Goal: Information Seeking & Learning: Find specific fact

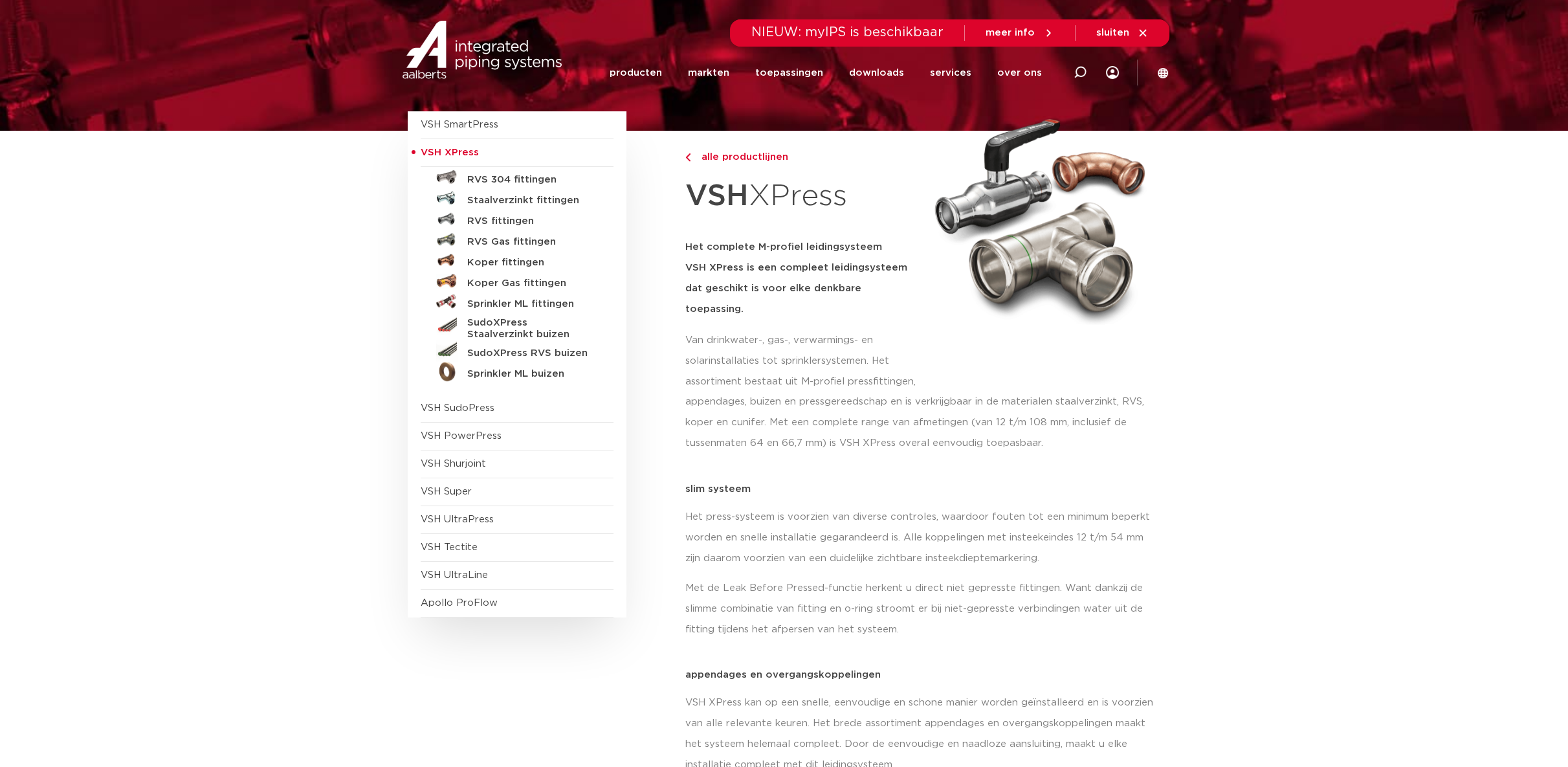
scroll to position [143, 0]
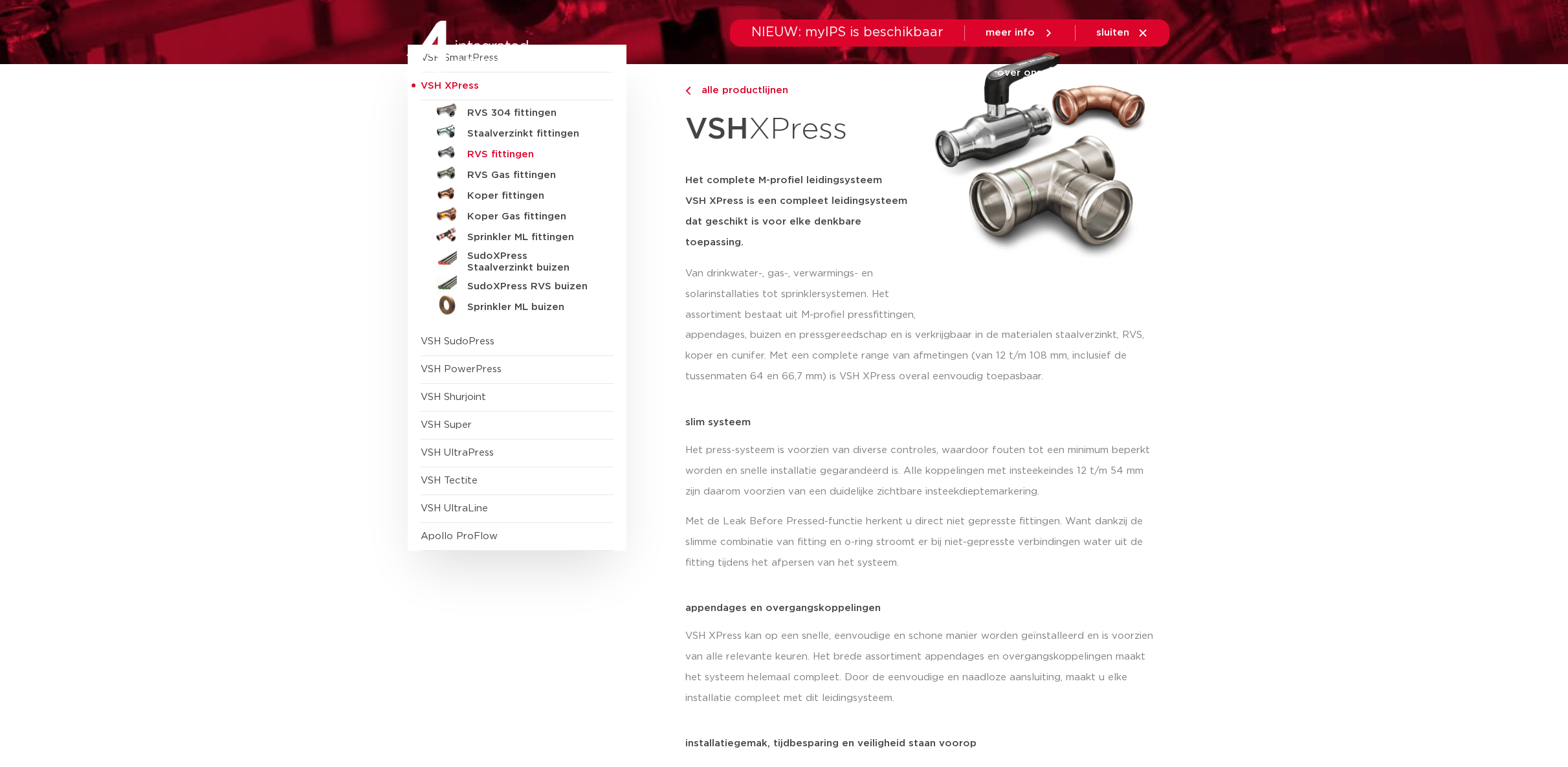
click at [489, 150] on h5 "RVS fittingen" at bounding box center [531, 154] width 128 height 12
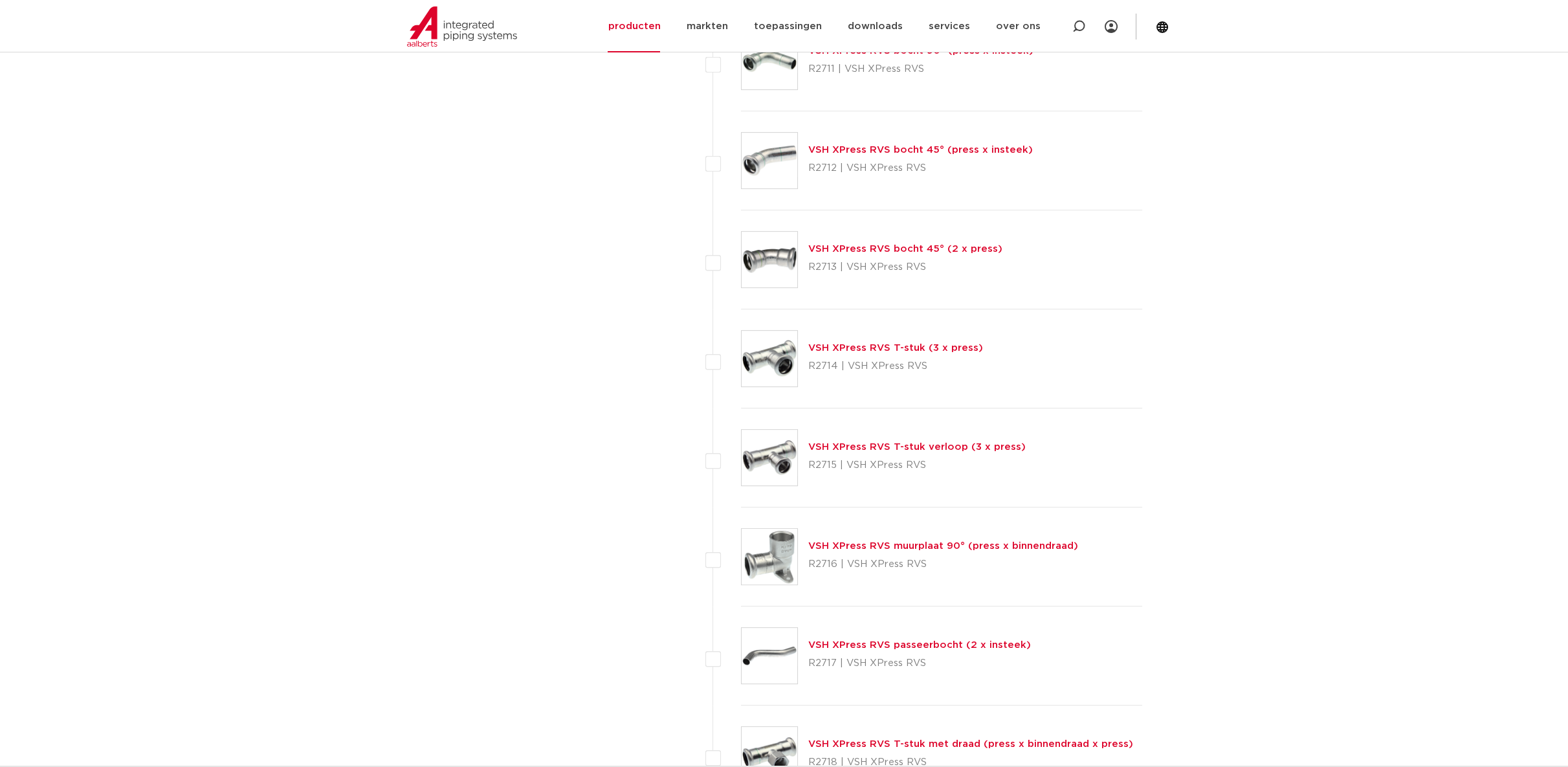
scroll to position [1215, 0]
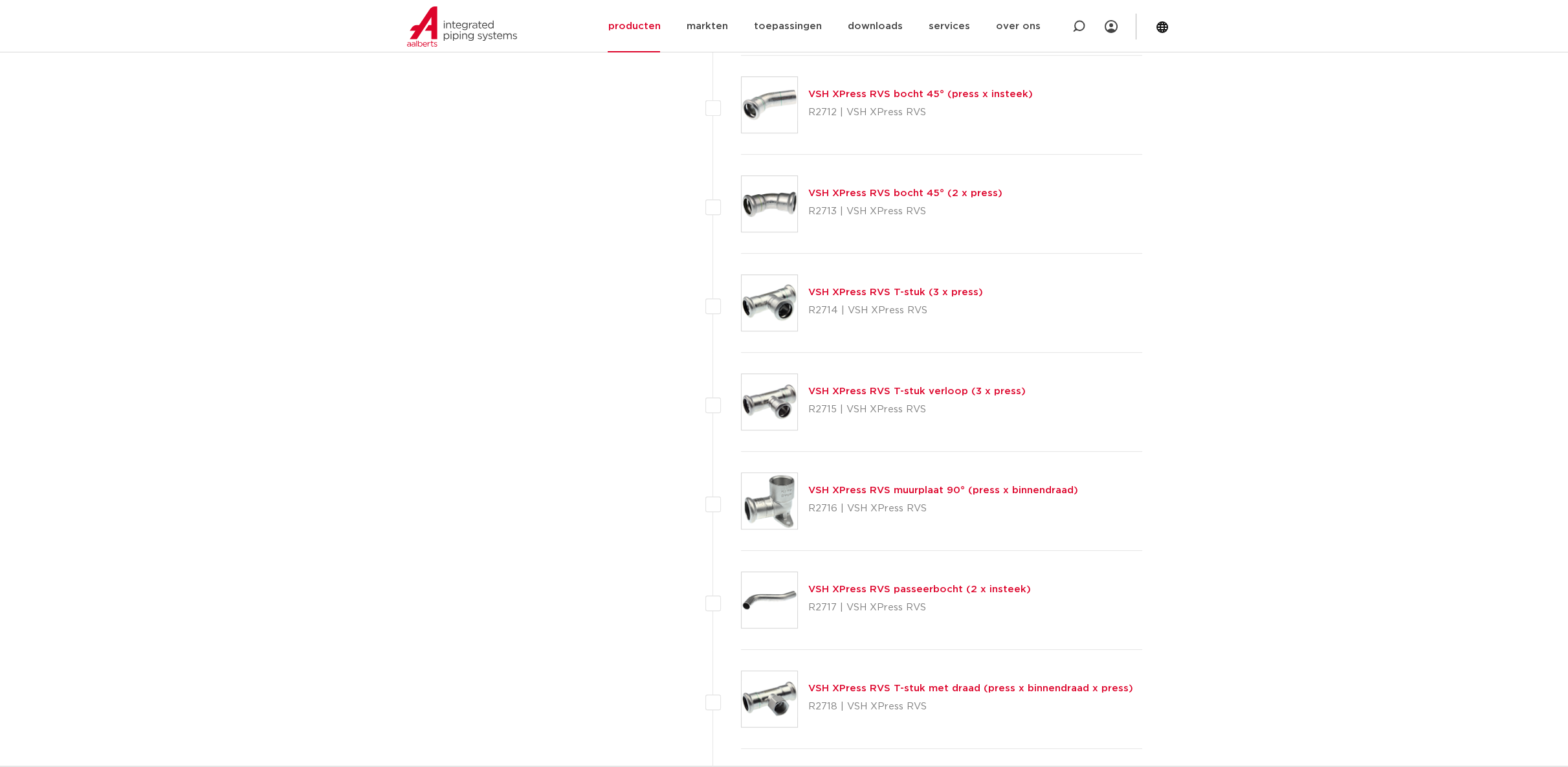
click at [954, 387] on link "VSH XPress RVS T-stuk verloop (3 x press)" at bounding box center [916, 391] width 217 height 9
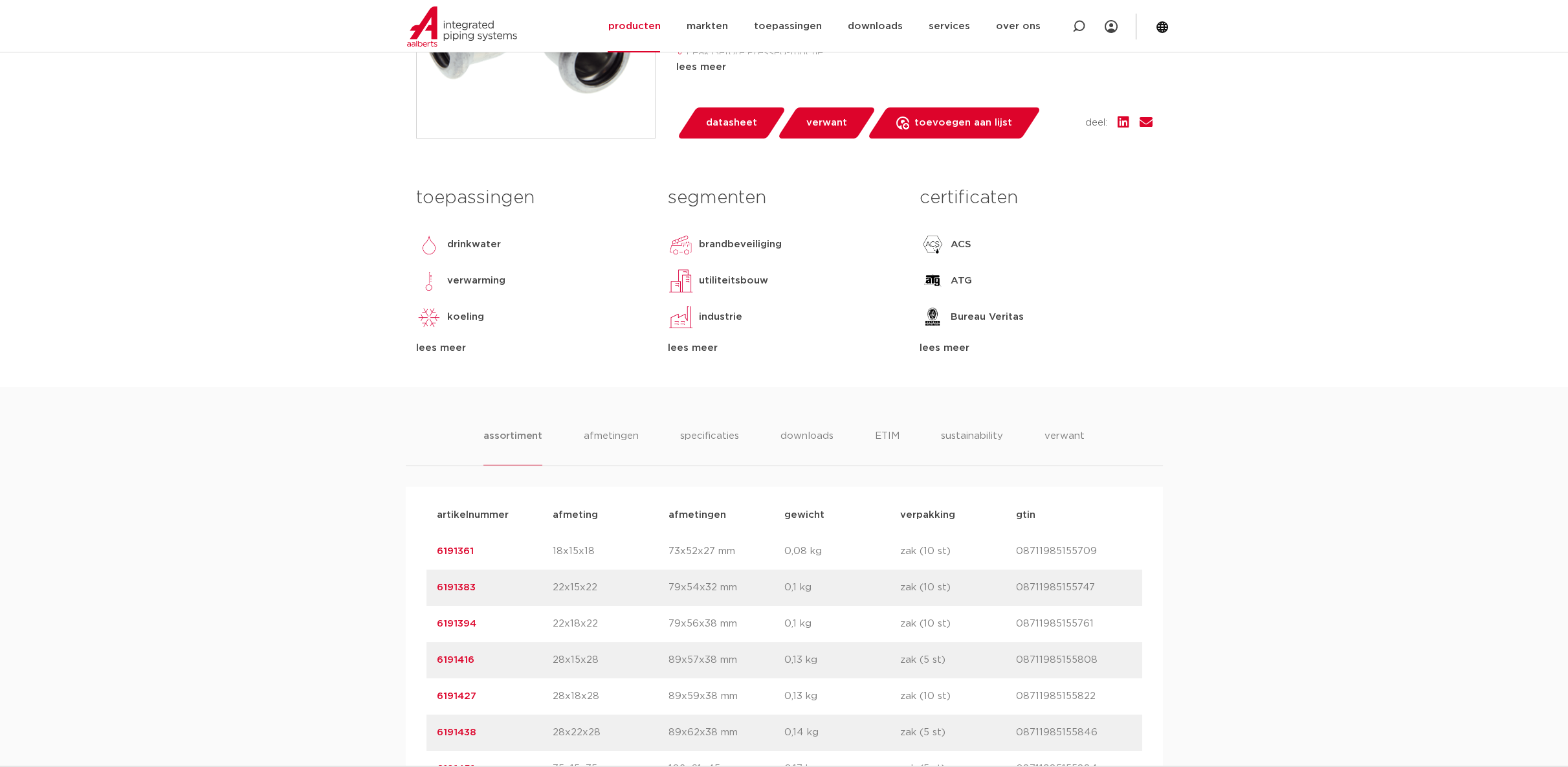
scroll to position [72, 0]
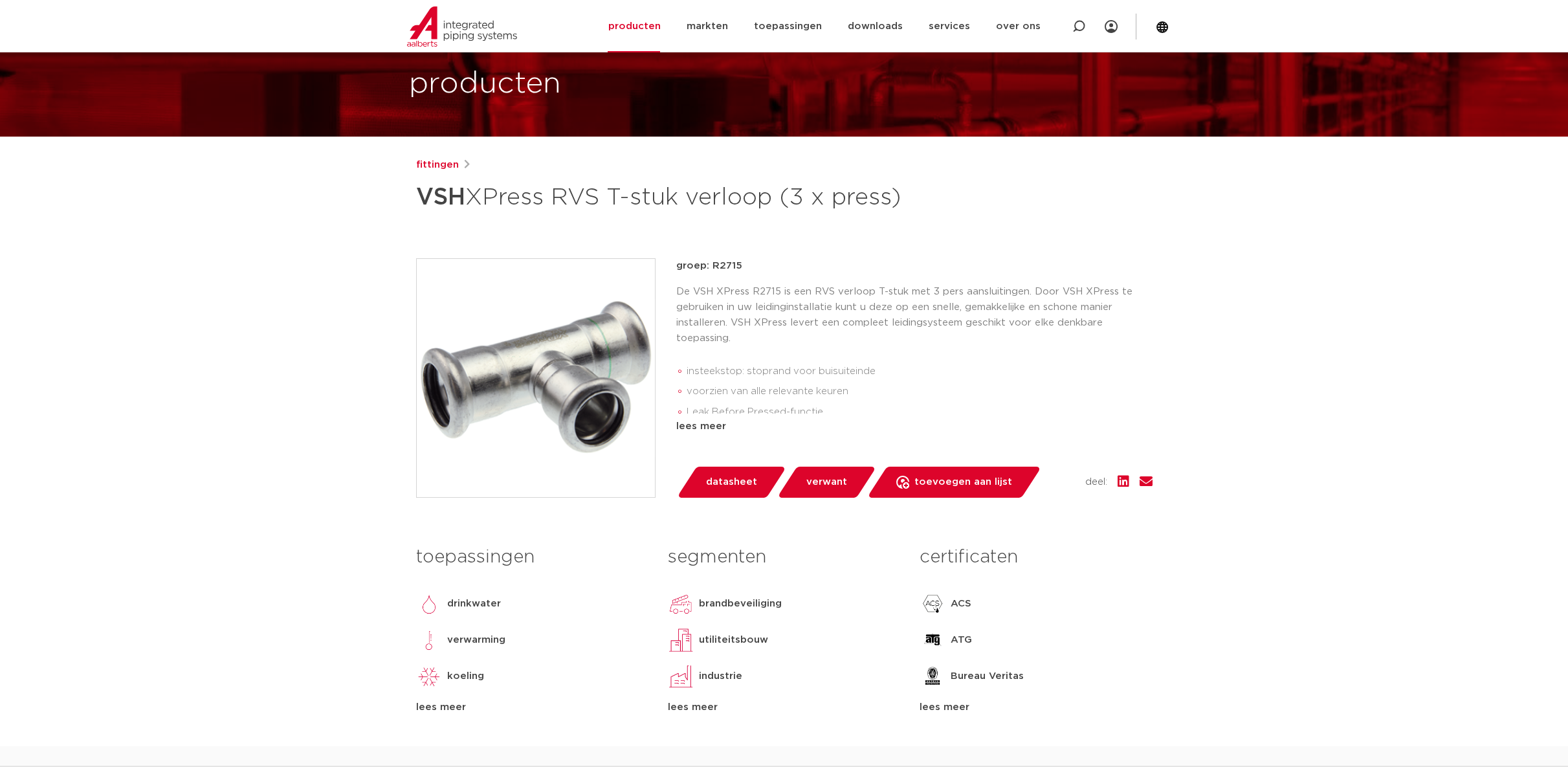
drag, startPoint x: 1029, startPoint y: 321, endPoint x: 1037, endPoint y: 300, distance: 22.5
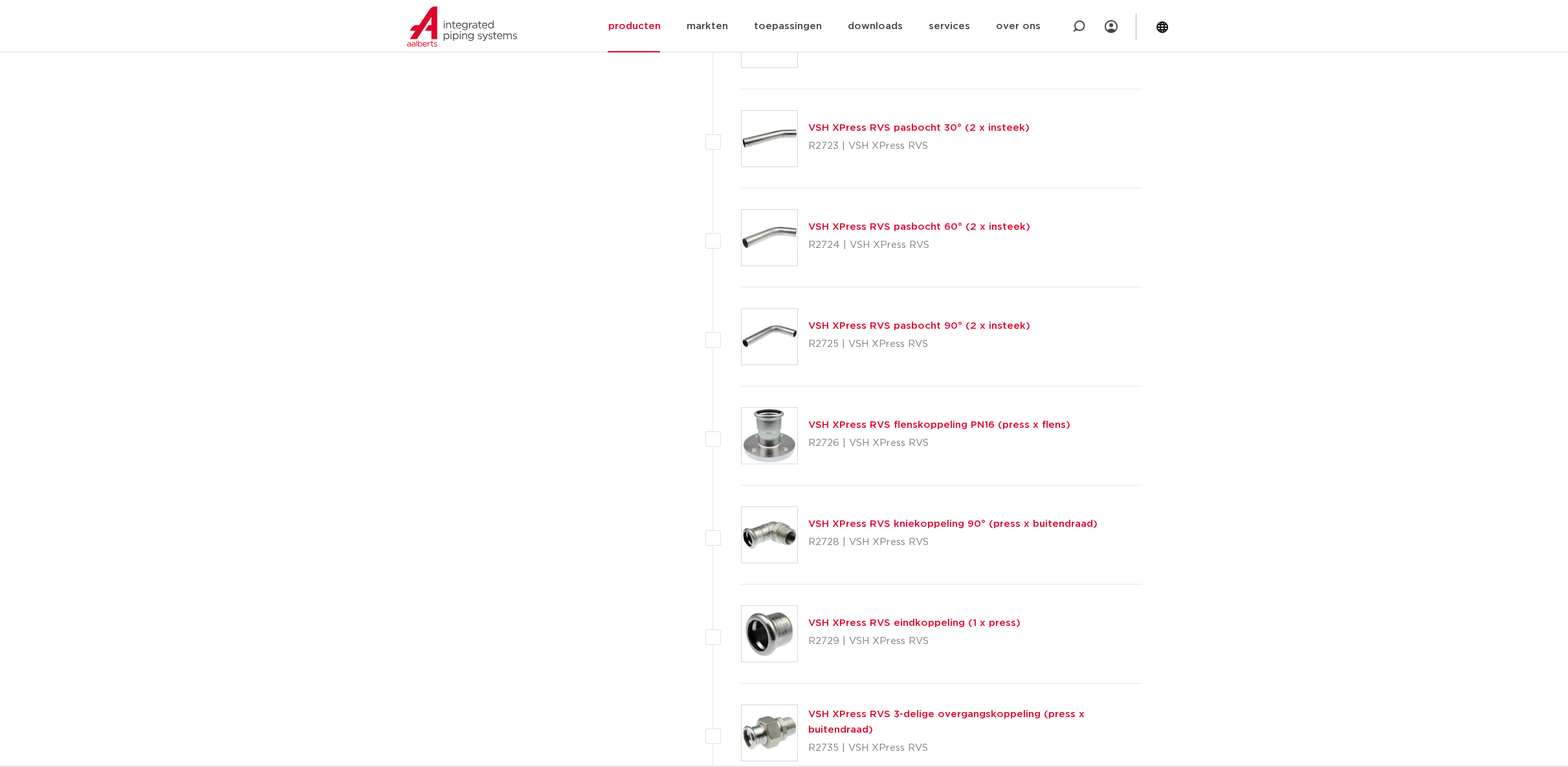
scroll to position [2077, 0]
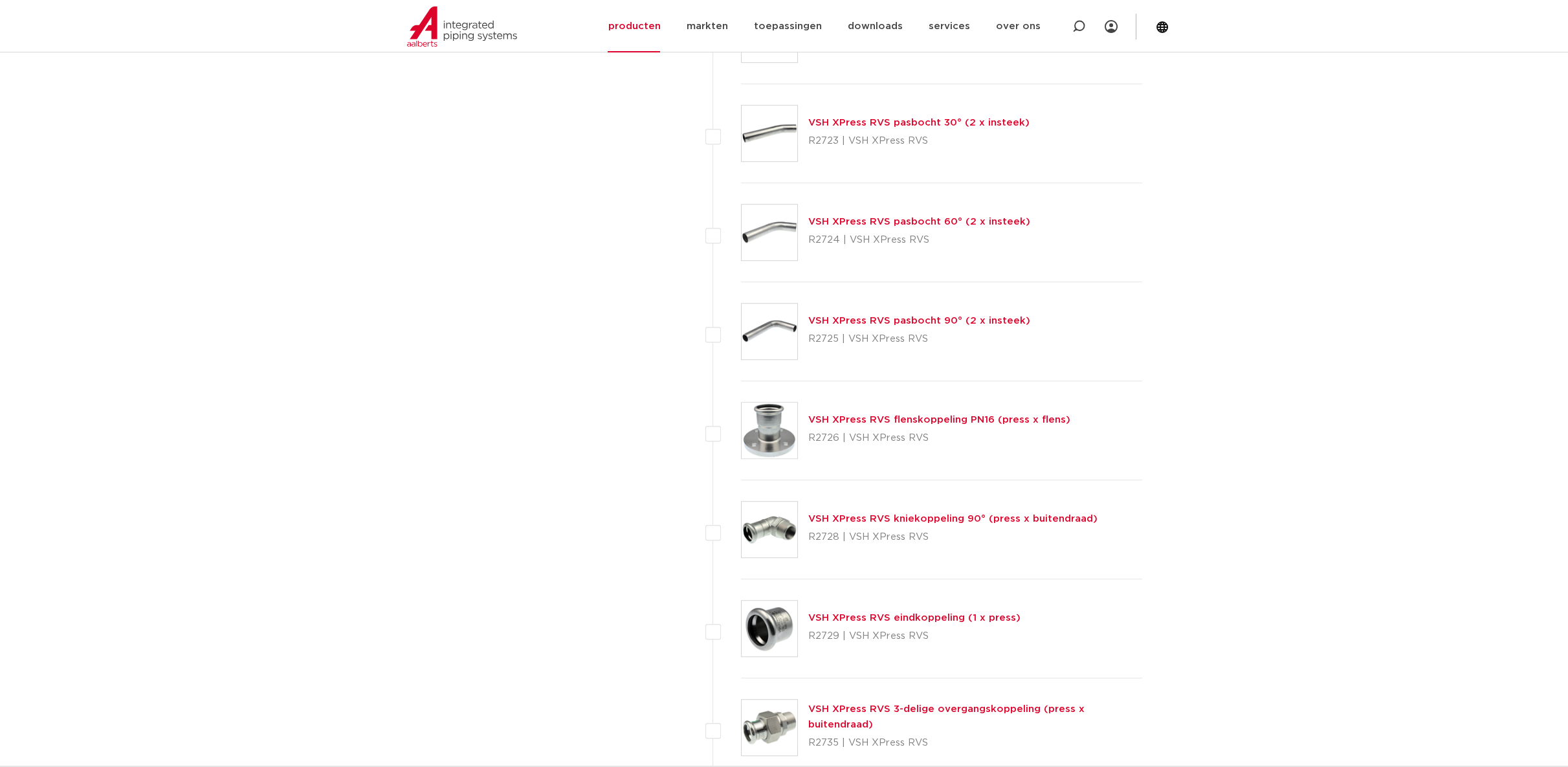
drag, startPoint x: 906, startPoint y: 422, endPoint x: 937, endPoint y: 420, distance: 31.1
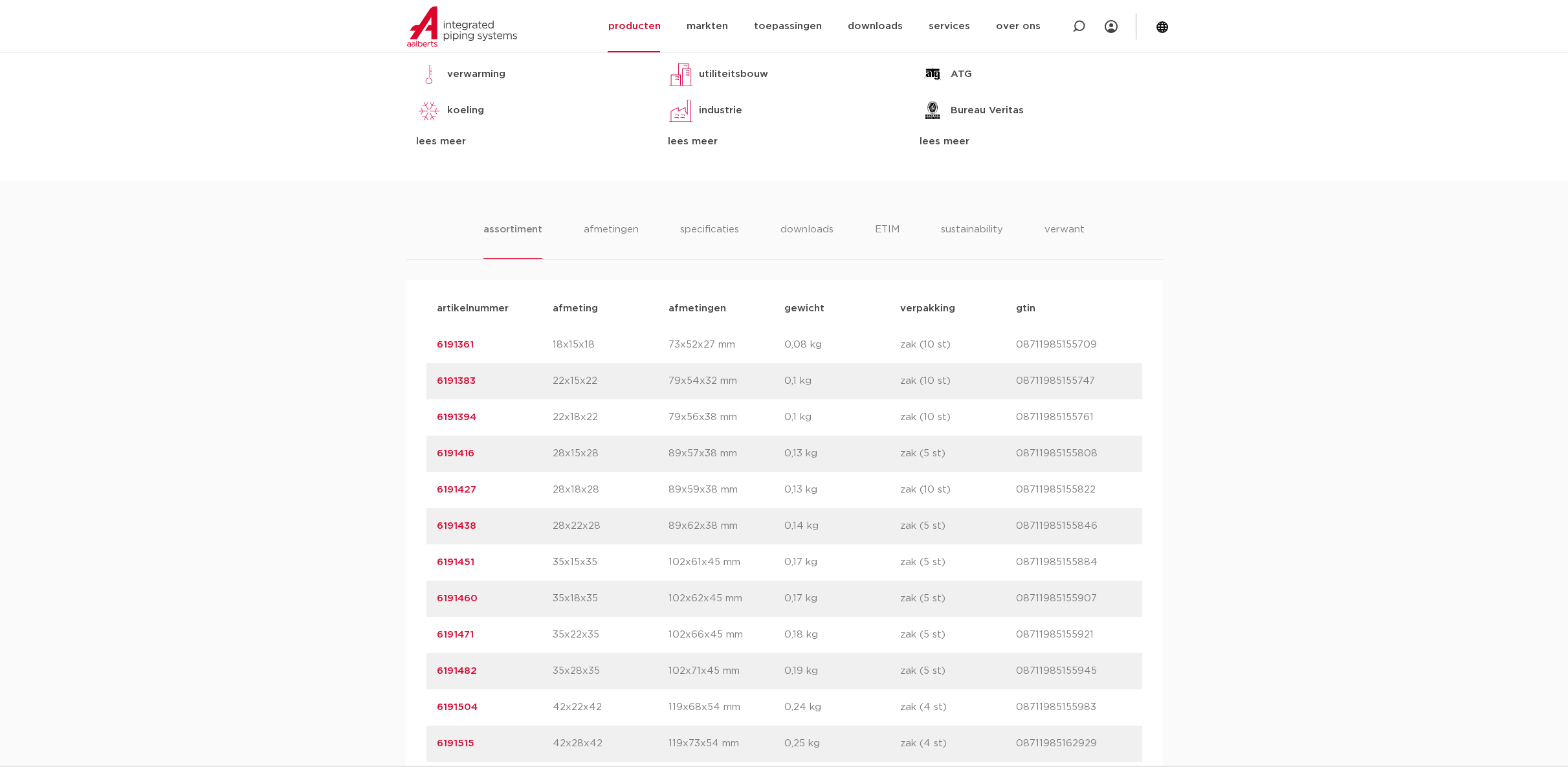
scroll to position [719, 0]
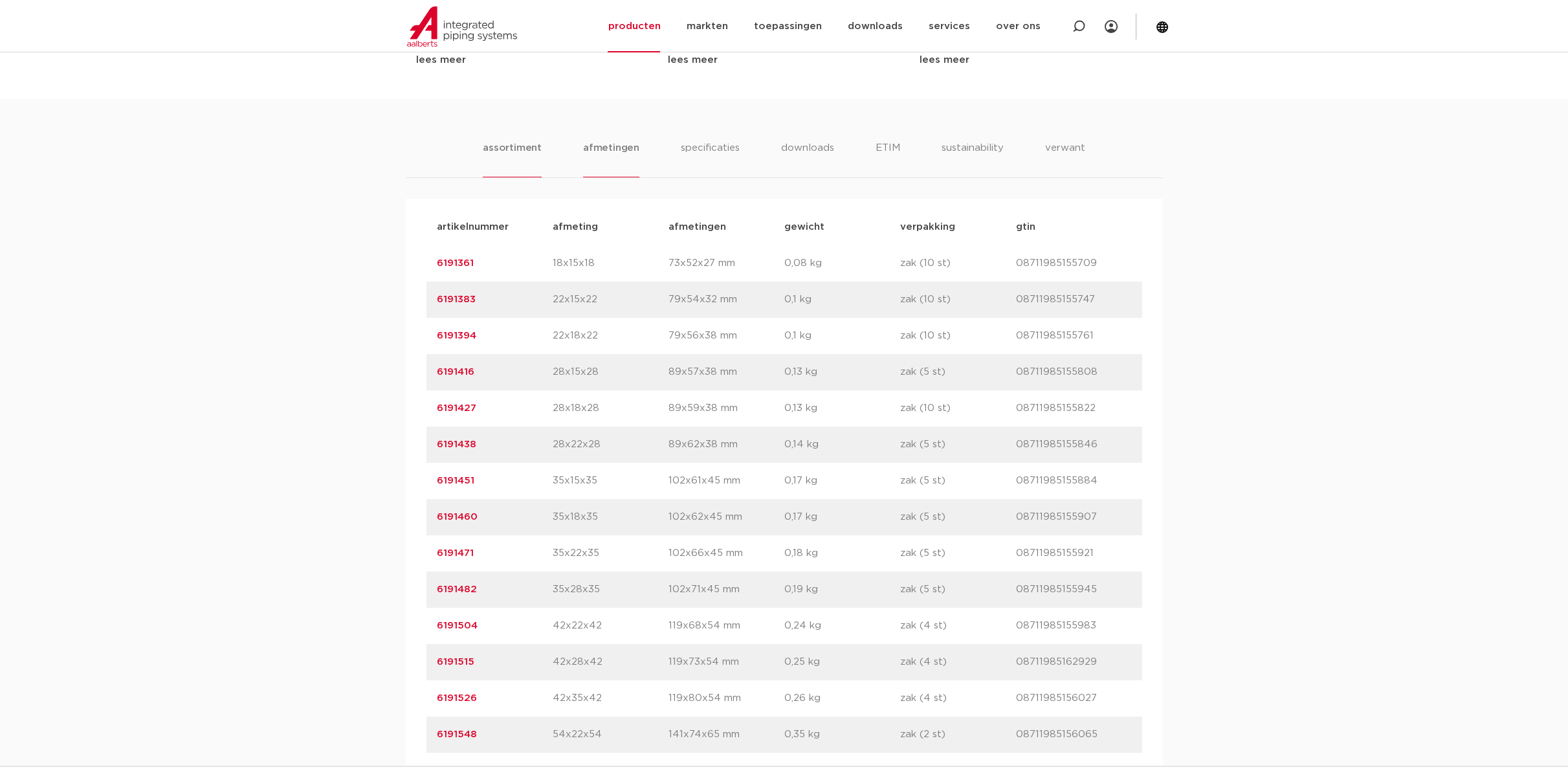
click at [592, 178] on li "afmetingen" at bounding box center [611, 158] width 56 height 37
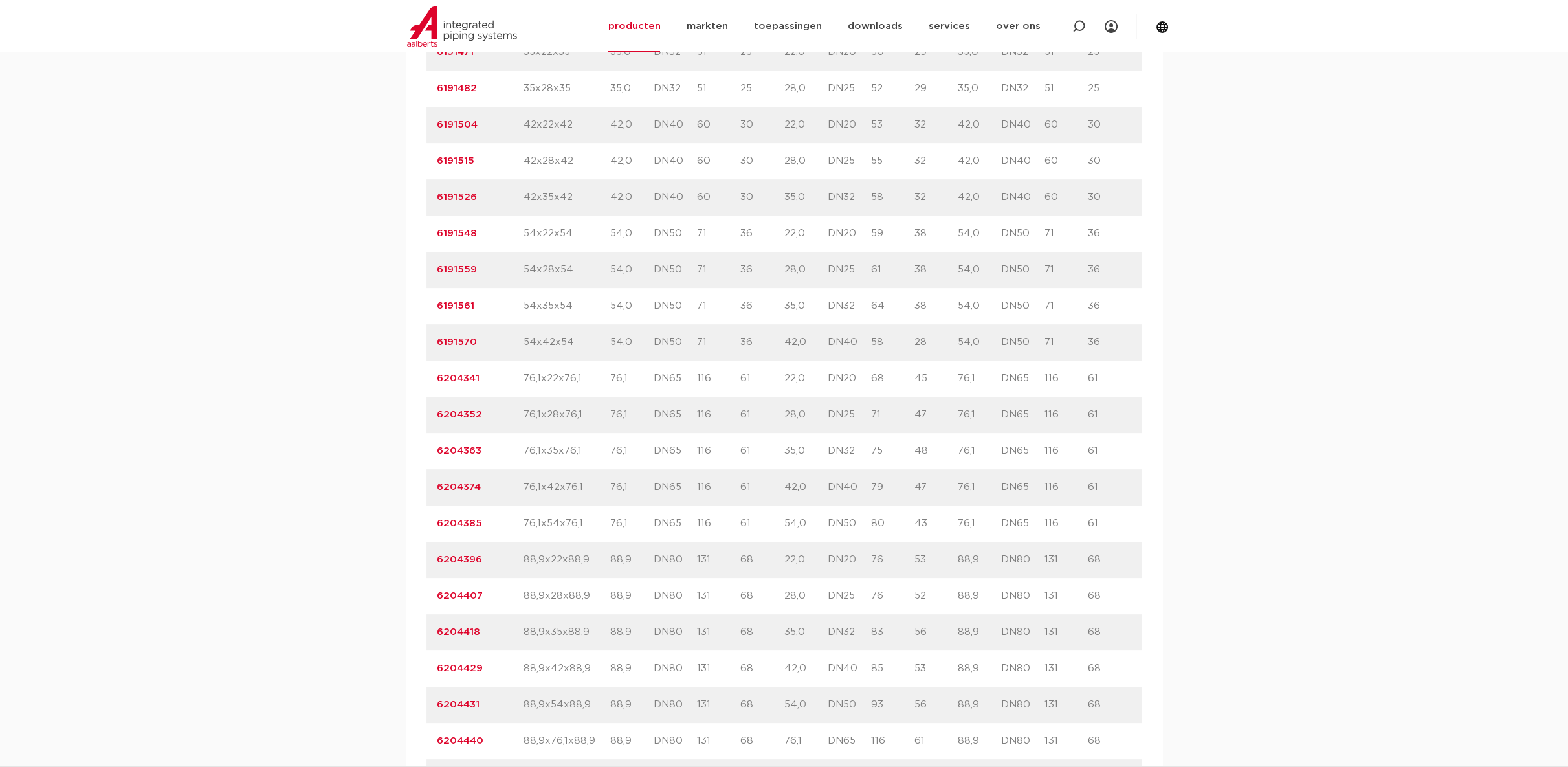
scroll to position [1222, 0]
drag, startPoint x: 880, startPoint y: 736, endPoint x: 867, endPoint y: 740, distance: 13.6
click at [867, 721] on div "artikelnummer 6204431 size 88,9x54x88,9" at bounding box center [784, 702] width 715 height 36
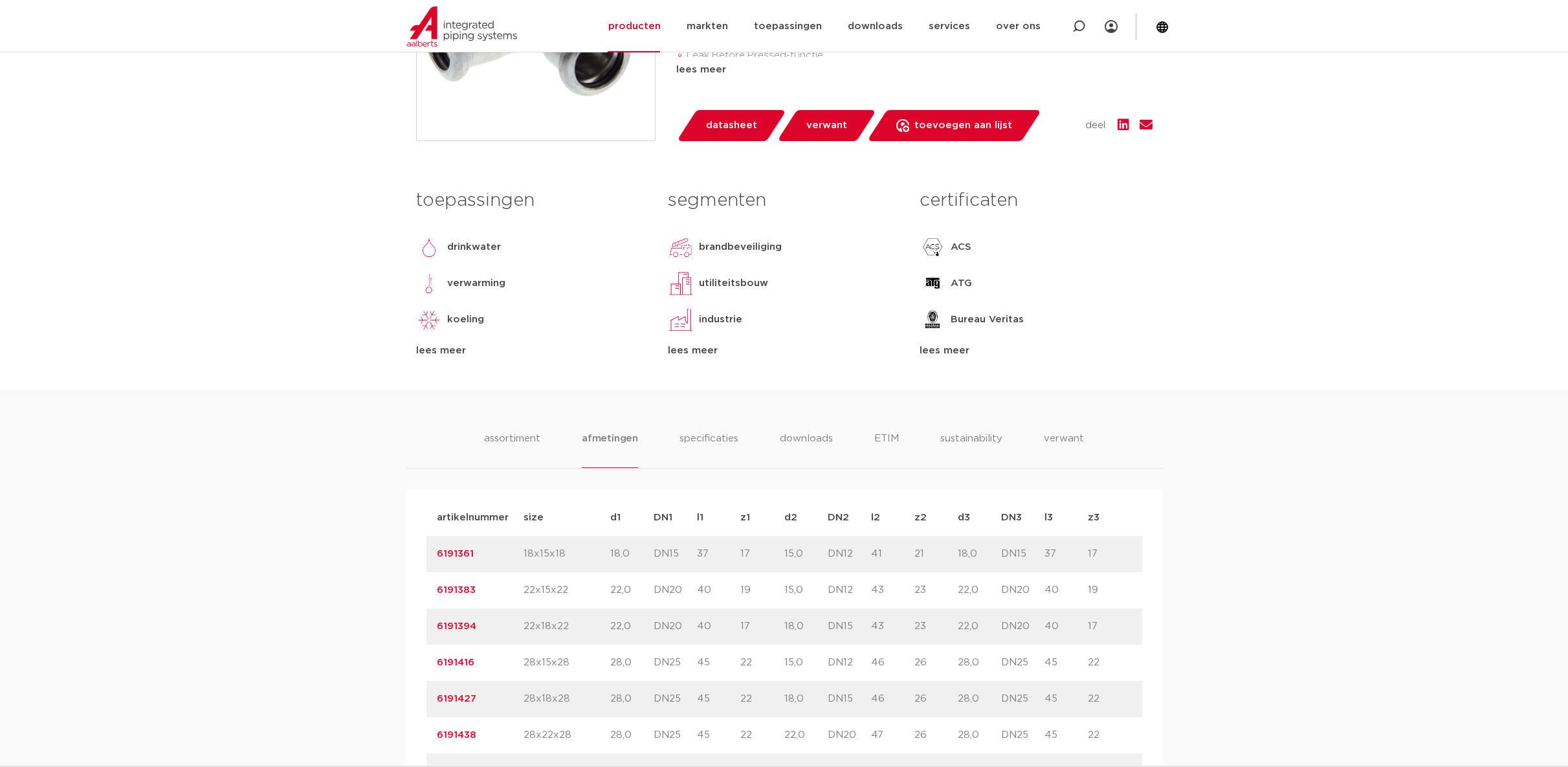
scroll to position [215, 0]
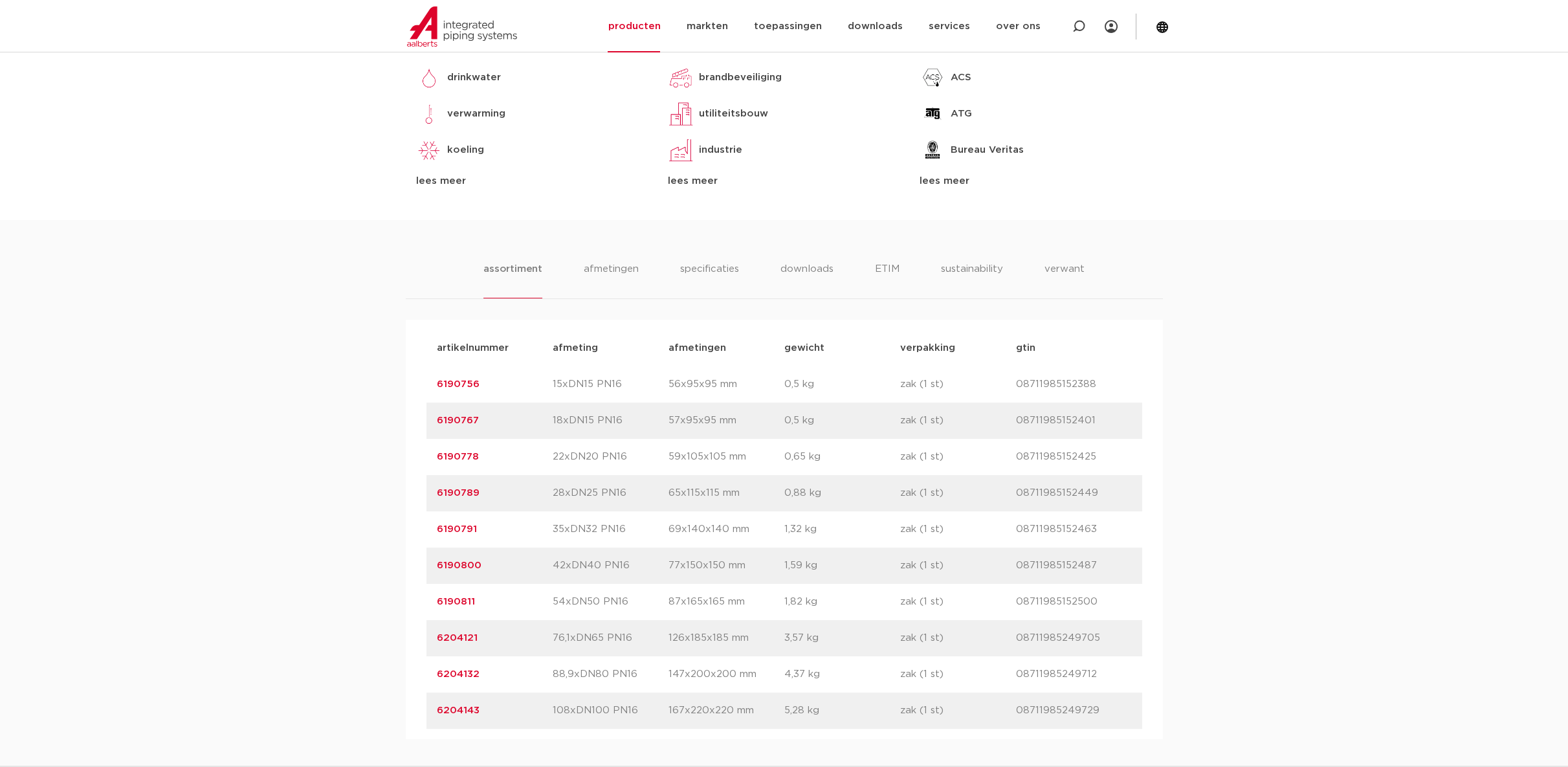
scroll to position [647, 0]
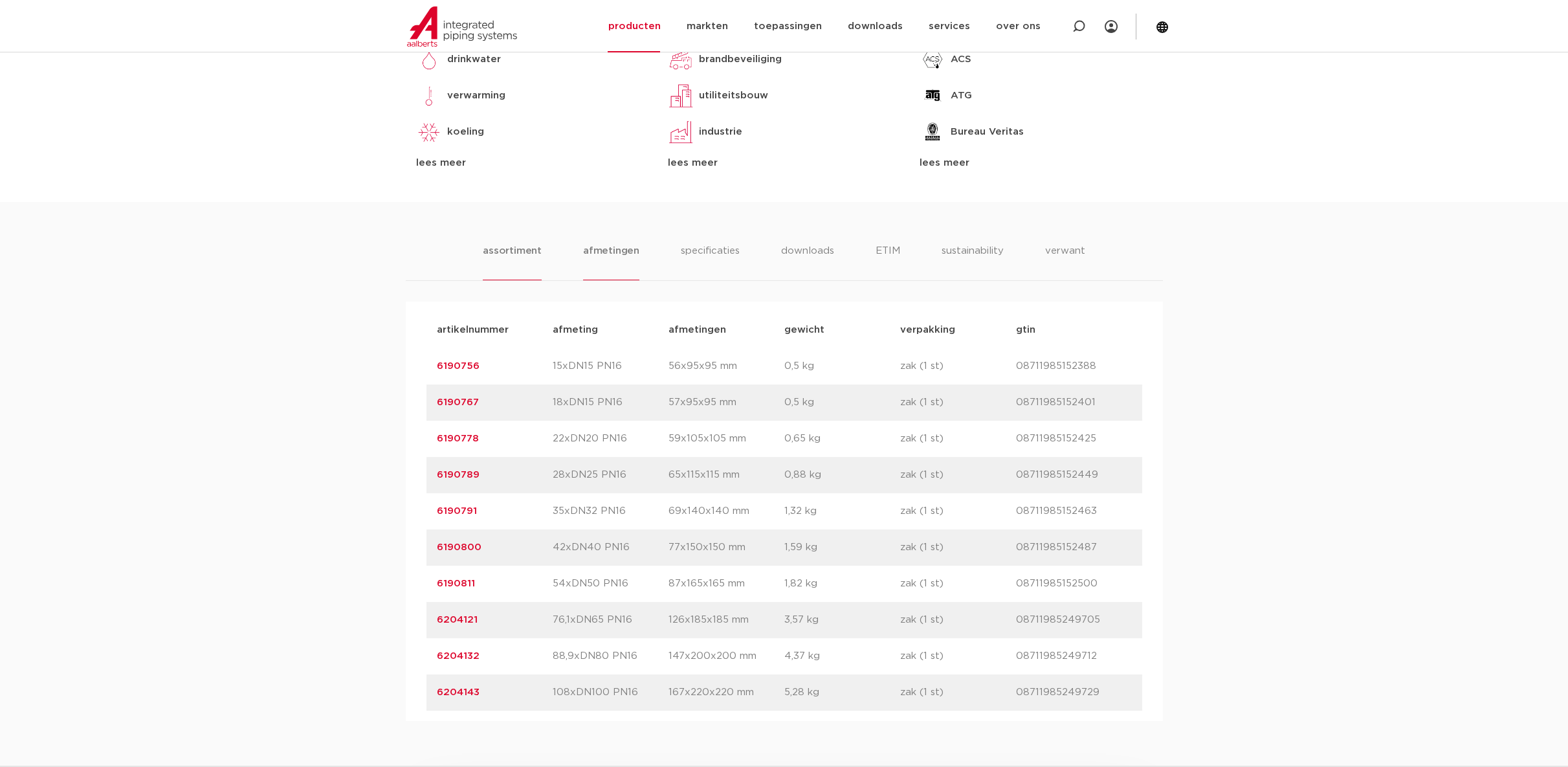
click at [630, 256] on li "afmetingen" at bounding box center [611, 261] width 56 height 37
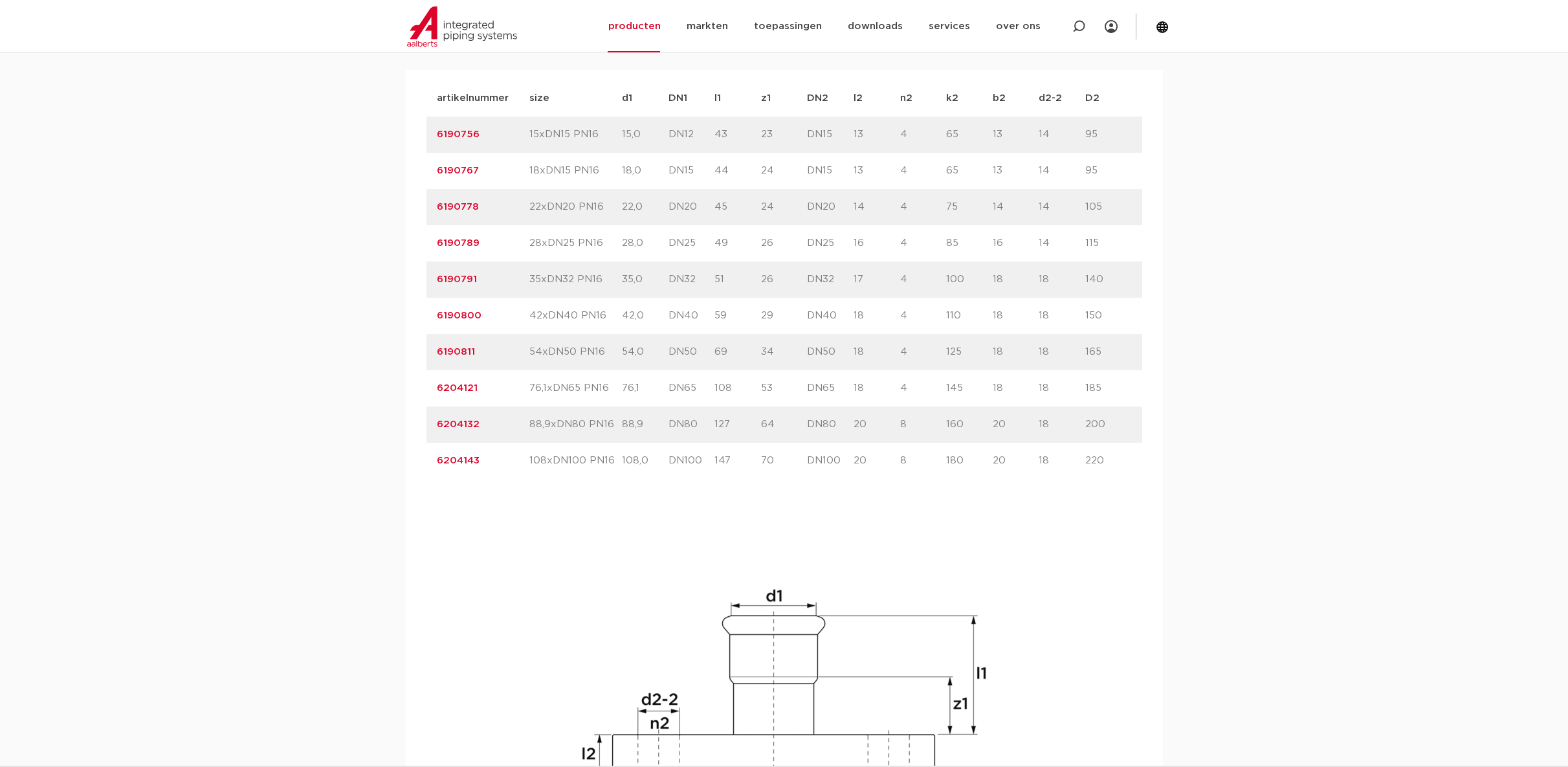
scroll to position [863, 0]
